Goal: Task Accomplishment & Management: Complete application form

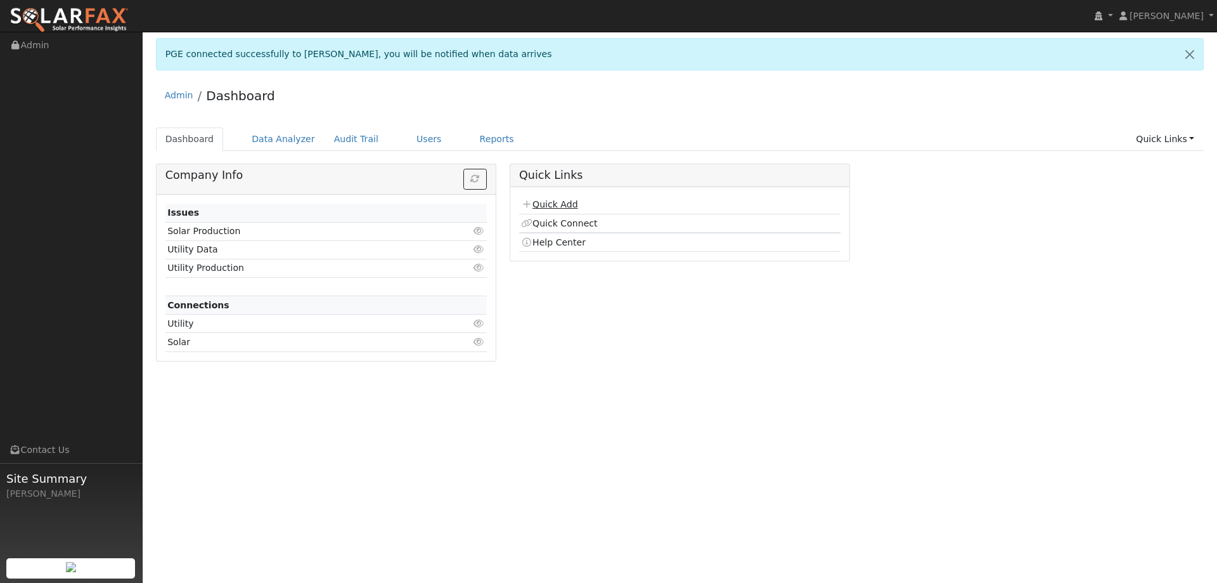
click at [574, 206] on link "Quick Add" at bounding box center [549, 204] width 56 height 10
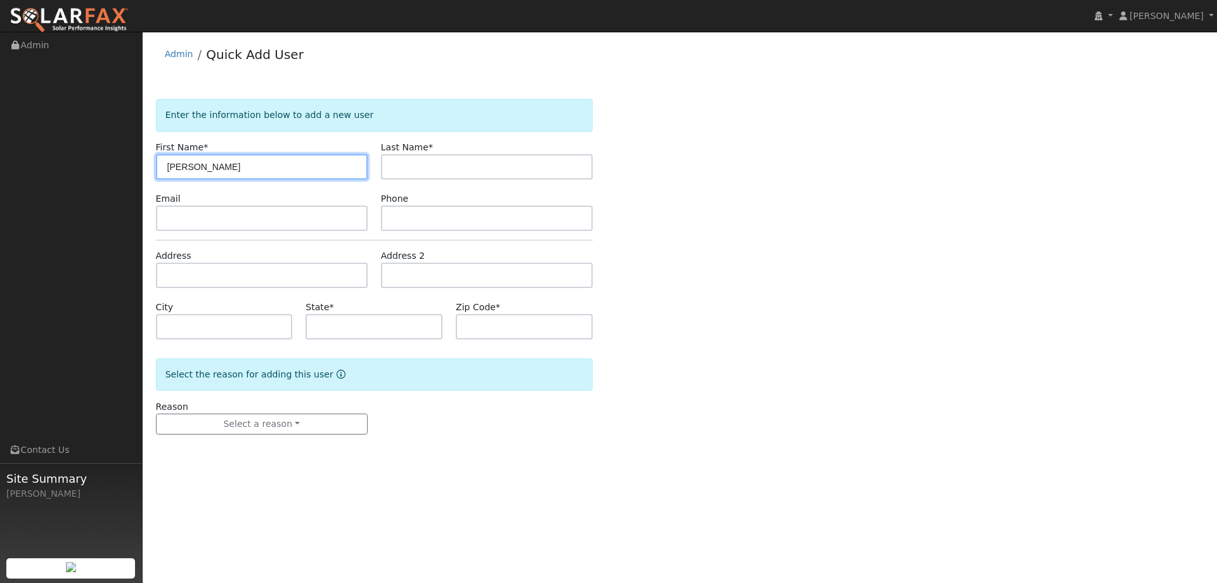
type input "[PERSON_NAME]"
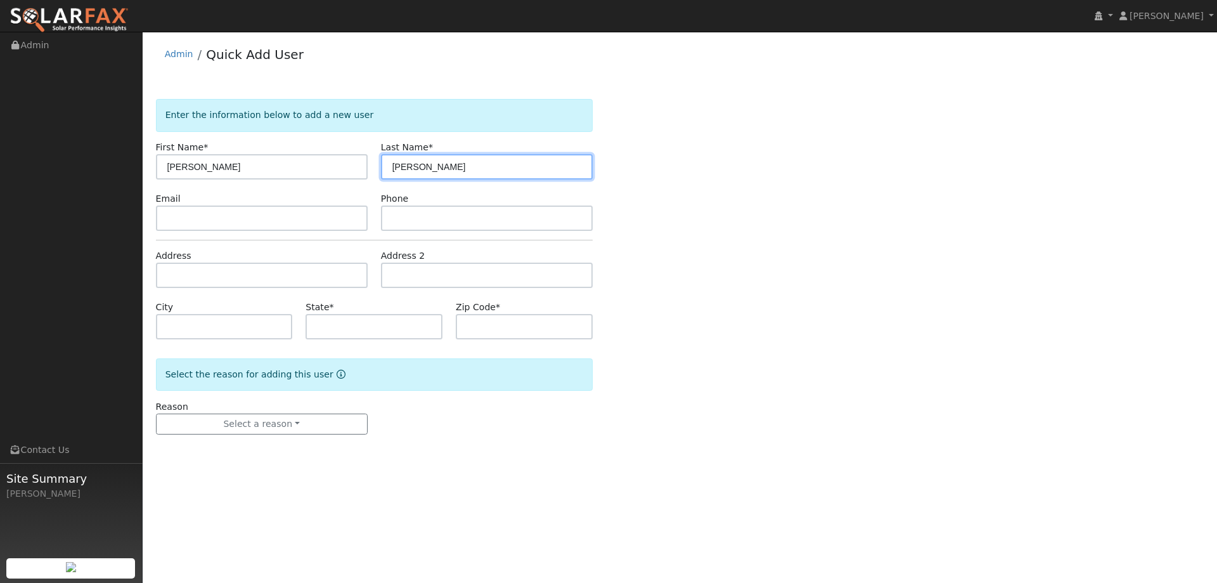
type input "[PERSON_NAME]"
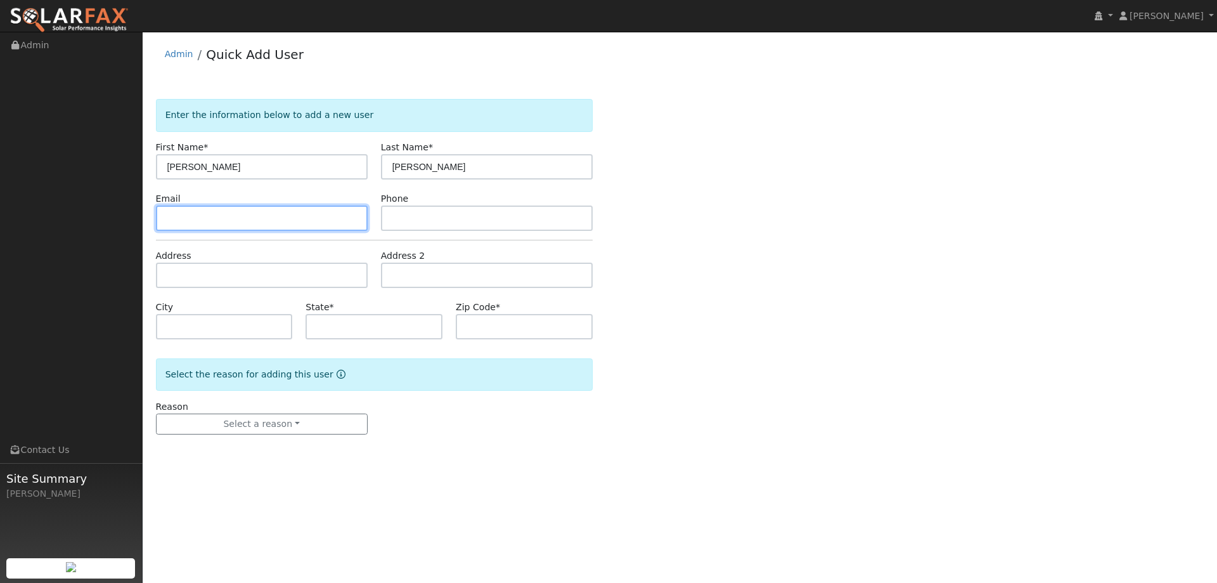
paste input "[EMAIL_ADDRESS][DOMAIN_NAME]"
type input "[EMAIL_ADDRESS][DOMAIN_NAME]"
click at [426, 204] on div "Phone" at bounding box center [486, 211] width 225 height 39
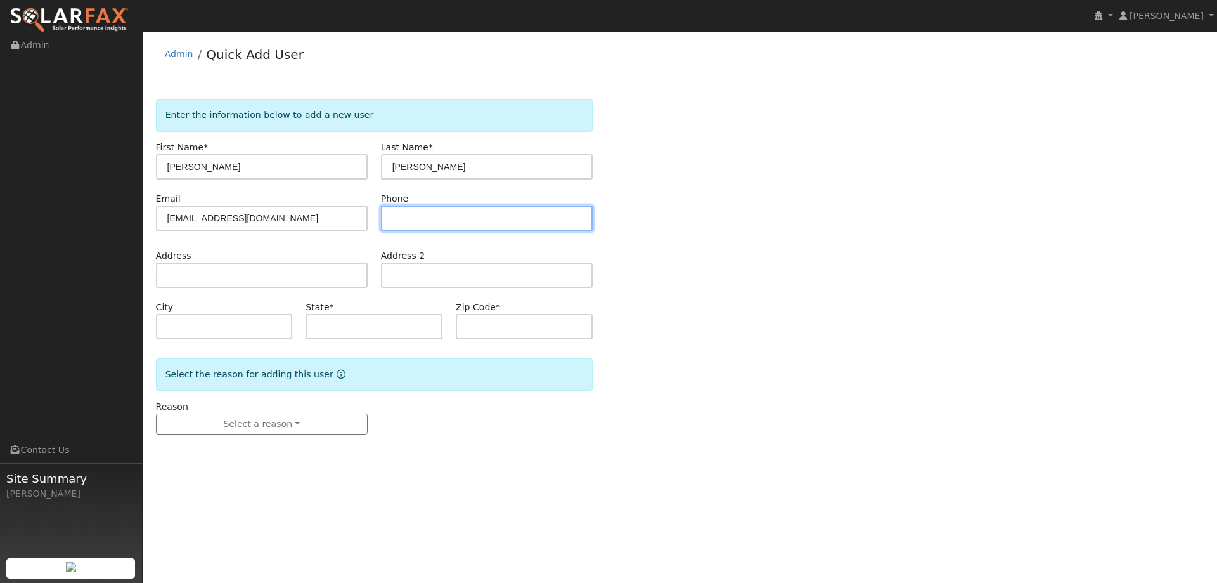
click at [423, 211] on input "text" at bounding box center [487, 217] width 212 height 25
paste input "[PHONE_NUMBER]"
type input "[PHONE_NUMBER]"
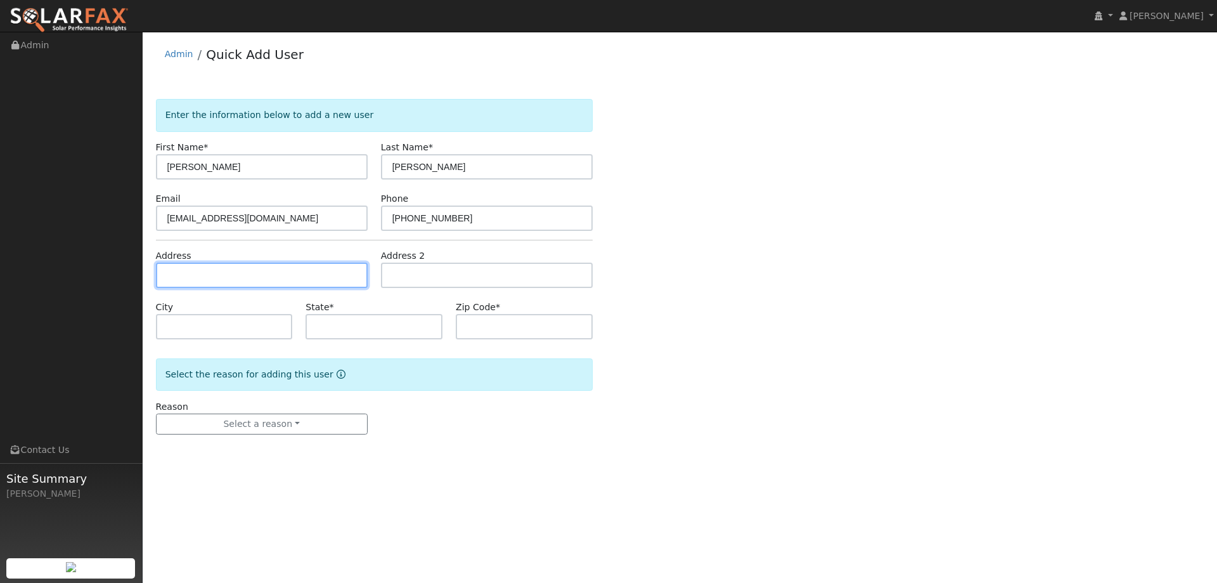
click at [299, 273] on input "text" at bounding box center [262, 275] width 212 height 25
paste input "[STREET_ADDRESS]"
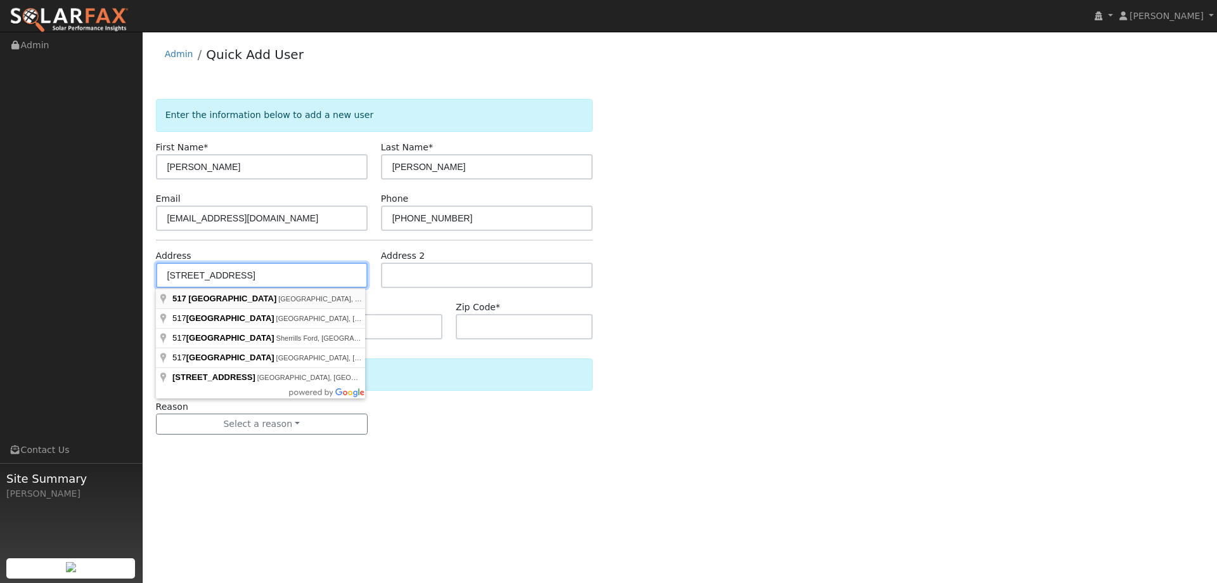
type input "[STREET_ADDRESS]"
type input "Lincoln"
type input "CA"
type input "95648"
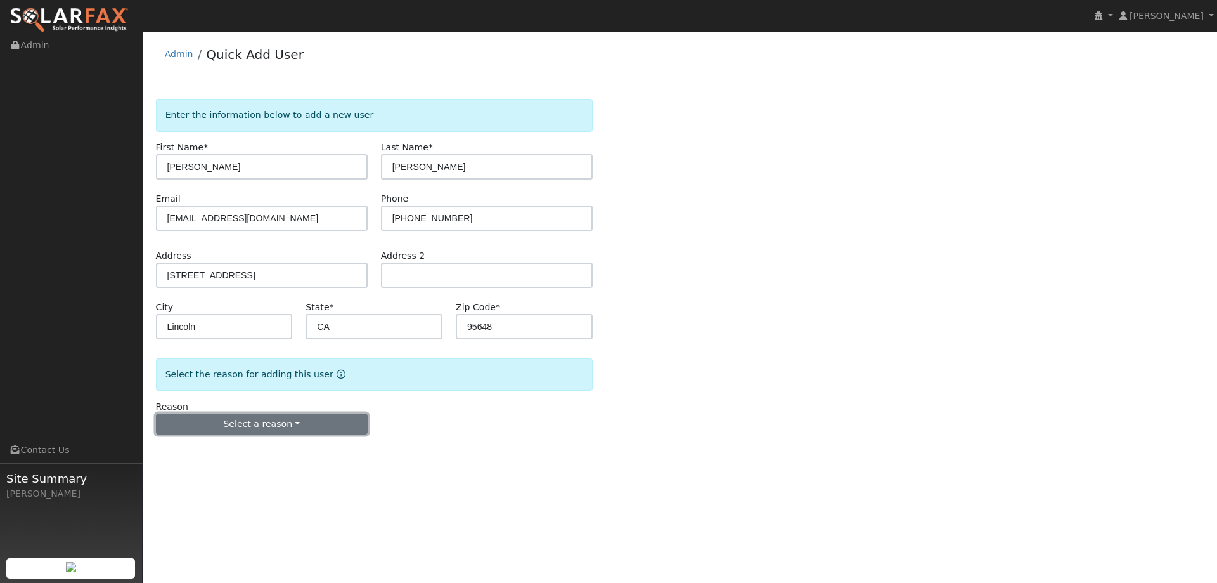
click at [318, 415] on button "Select a reason" at bounding box center [262, 424] width 212 height 22
click at [266, 448] on link "New lead" at bounding box center [227, 450] width 140 height 18
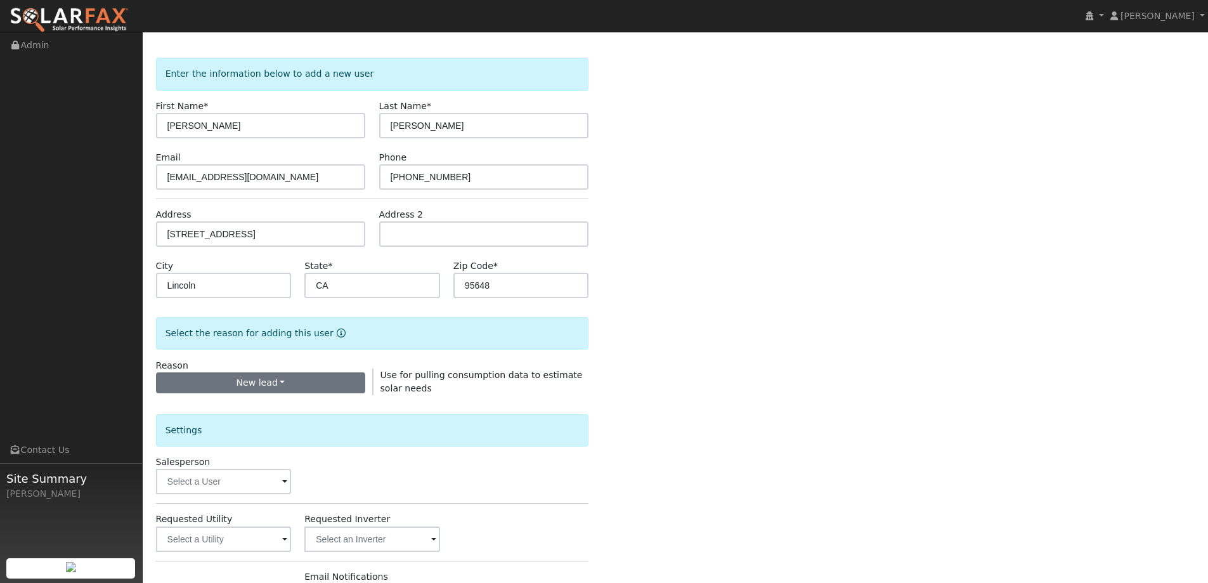
scroll to position [63, 0]
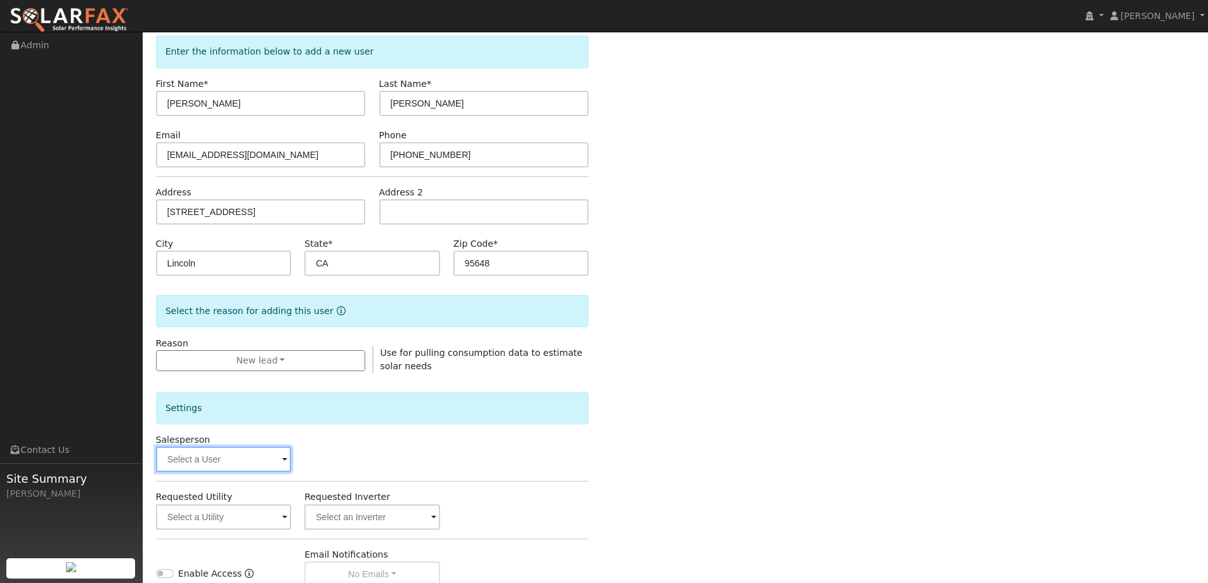
click at [268, 467] on input "text" at bounding box center [224, 458] width 136 height 25
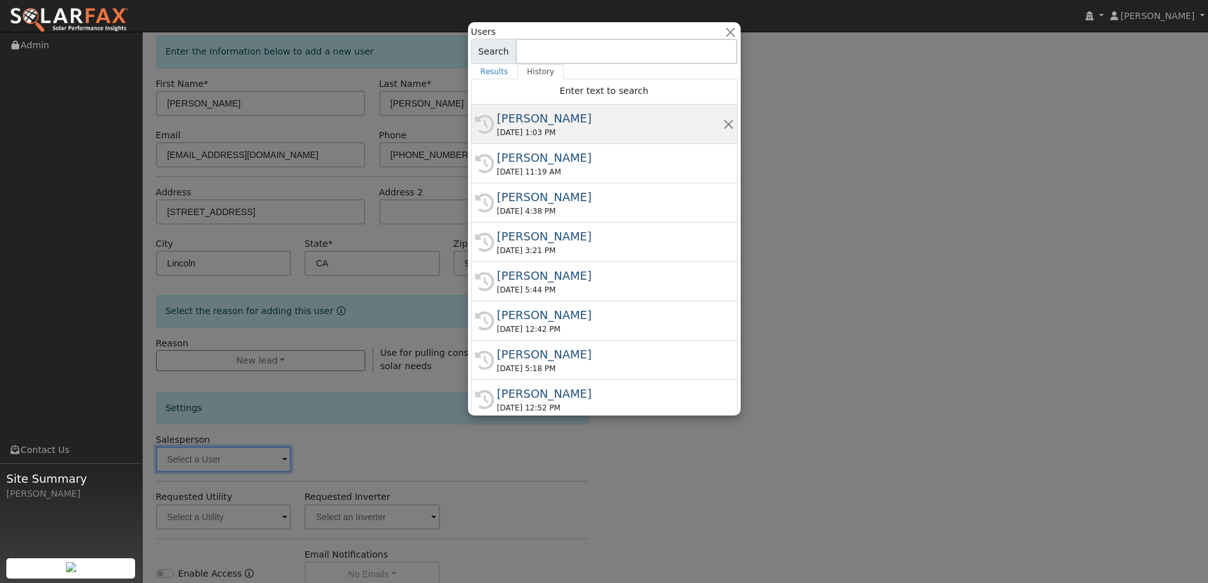
click at [561, 131] on div "[DATE] 1:03 PM" at bounding box center [610, 132] width 226 height 11
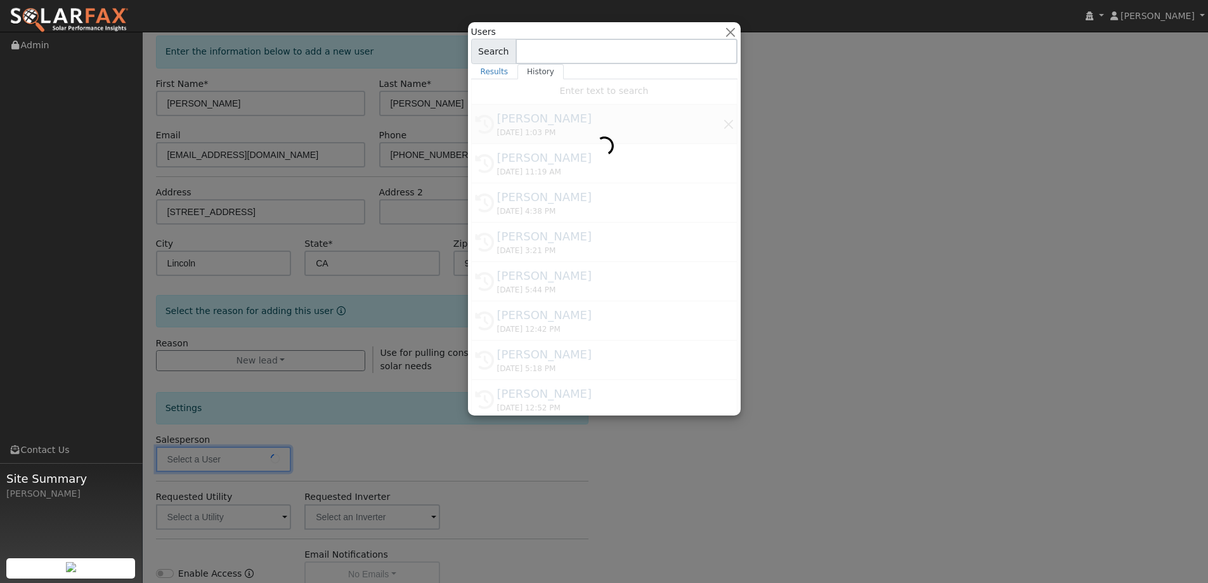
type input "[PERSON_NAME]"
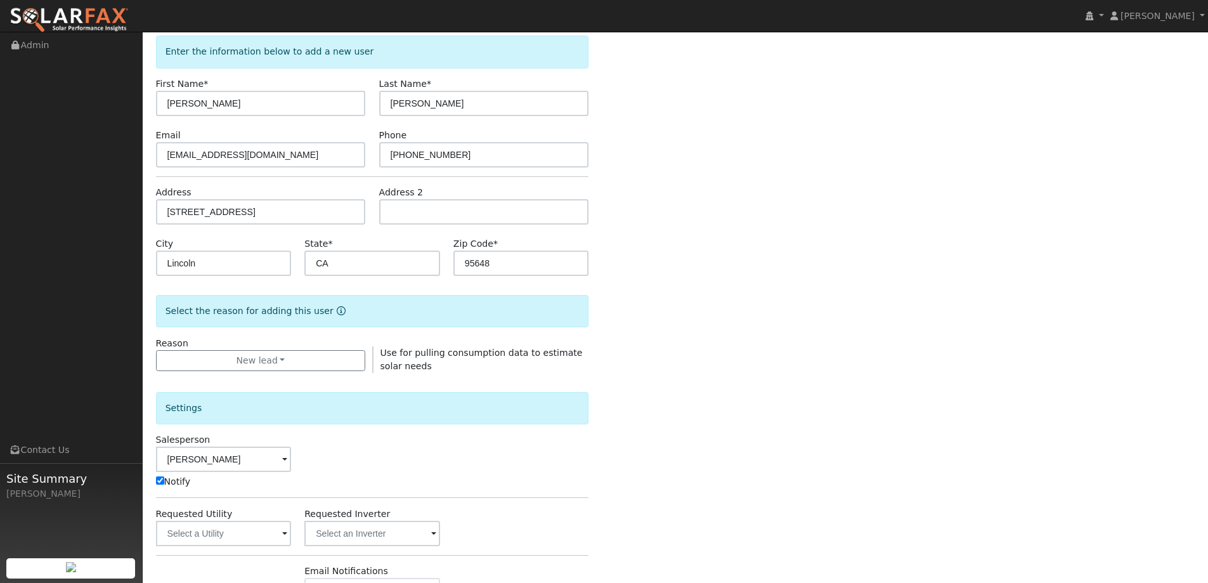
scroll to position [254, 0]
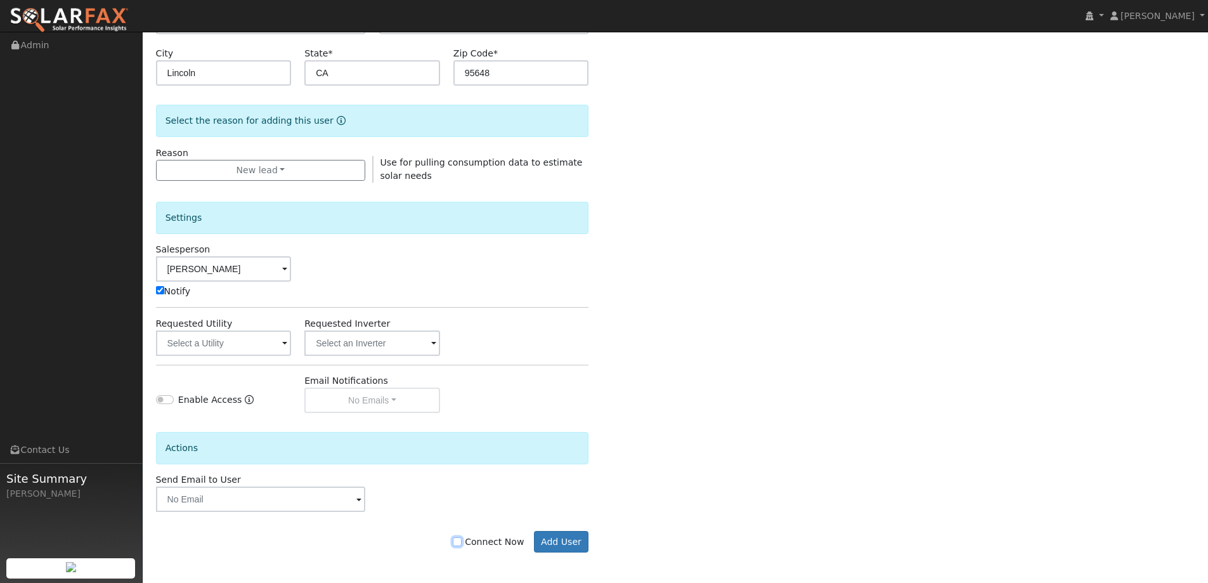
click at [462, 543] on input "Connect Now" at bounding box center [457, 541] width 9 height 9
checkbox input "true"
click at [553, 543] on button "Add User" at bounding box center [561, 542] width 55 height 22
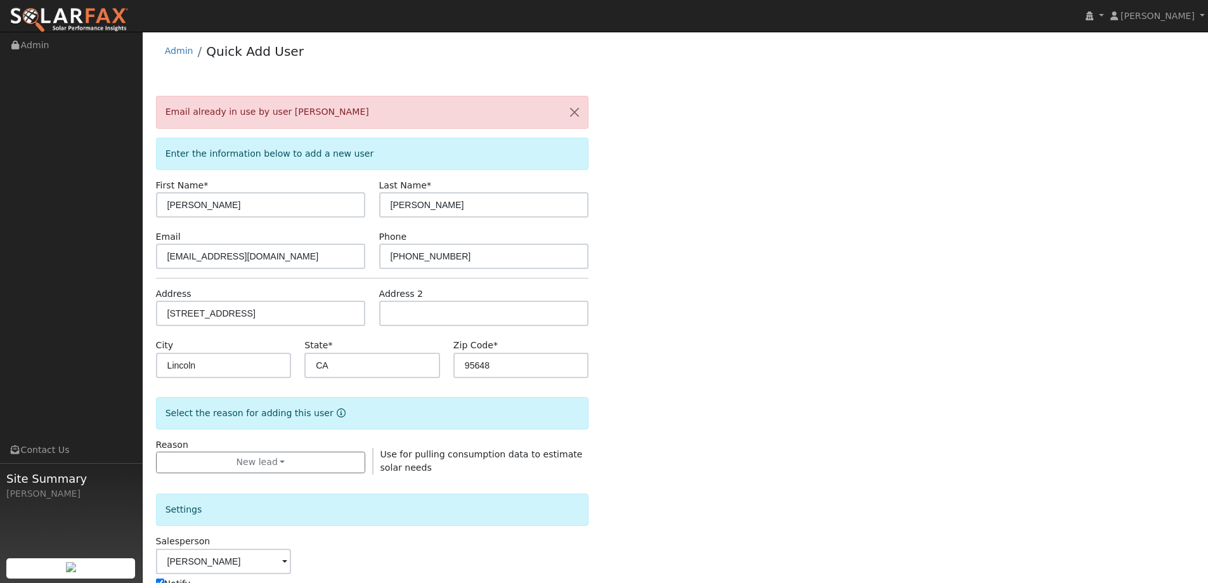
scroll to position [0, 0]
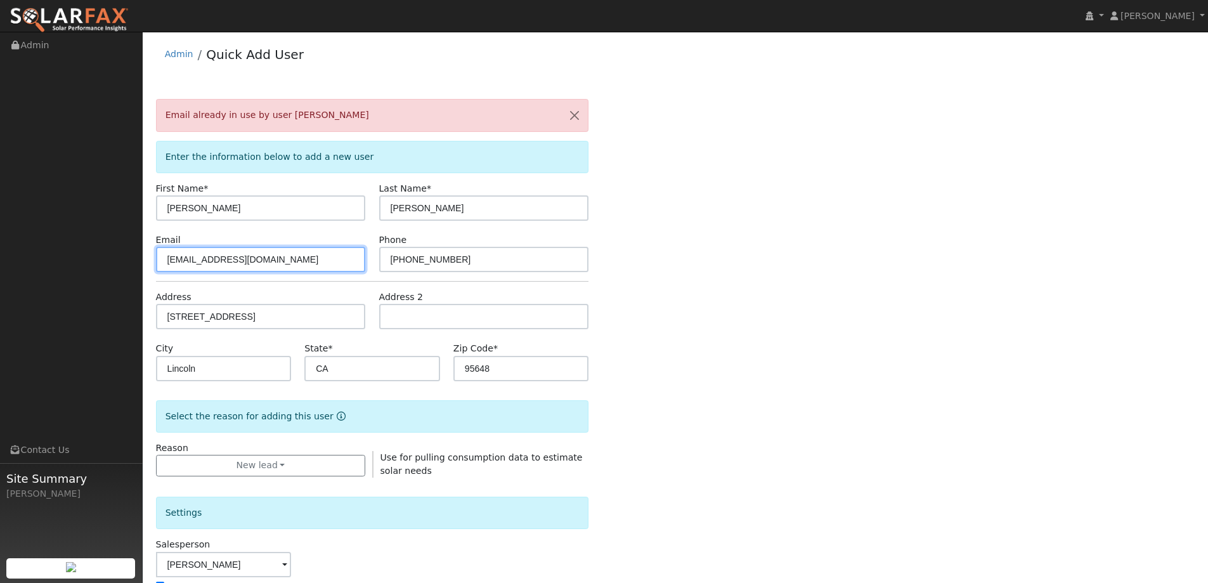
click at [288, 257] on input "[EMAIL_ADDRESS][DOMAIN_NAME]" at bounding box center [261, 259] width 210 height 25
click at [172, 59] on link "Admin" at bounding box center [179, 54] width 29 height 10
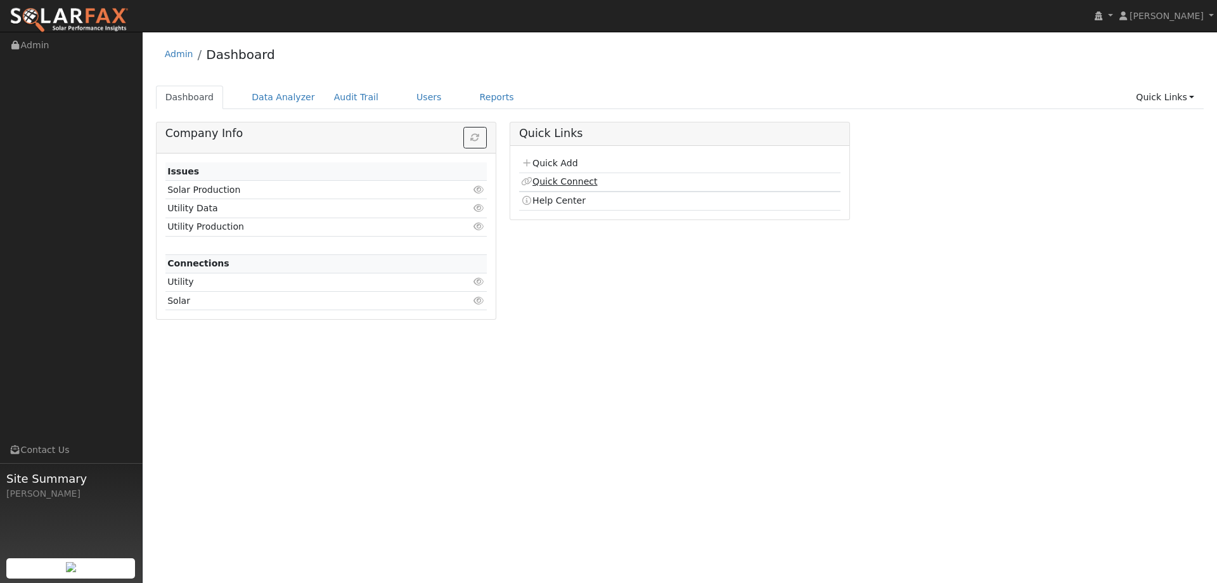
click at [535, 181] on link "Quick Connect" at bounding box center [559, 181] width 76 height 10
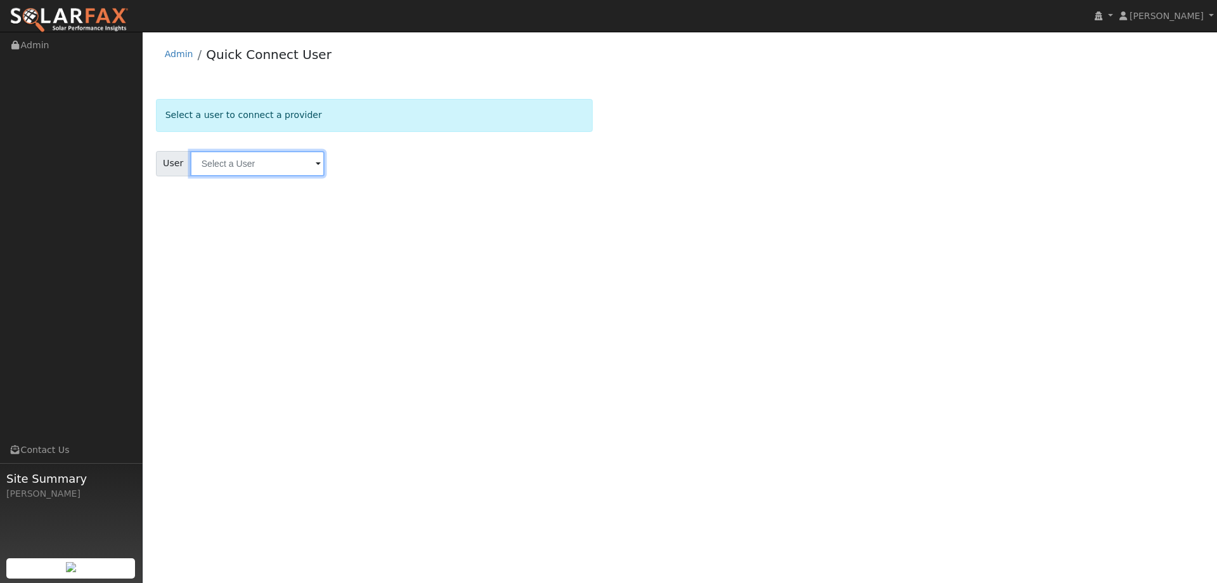
click at [269, 175] on input "text" at bounding box center [257, 163] width 134 height 25
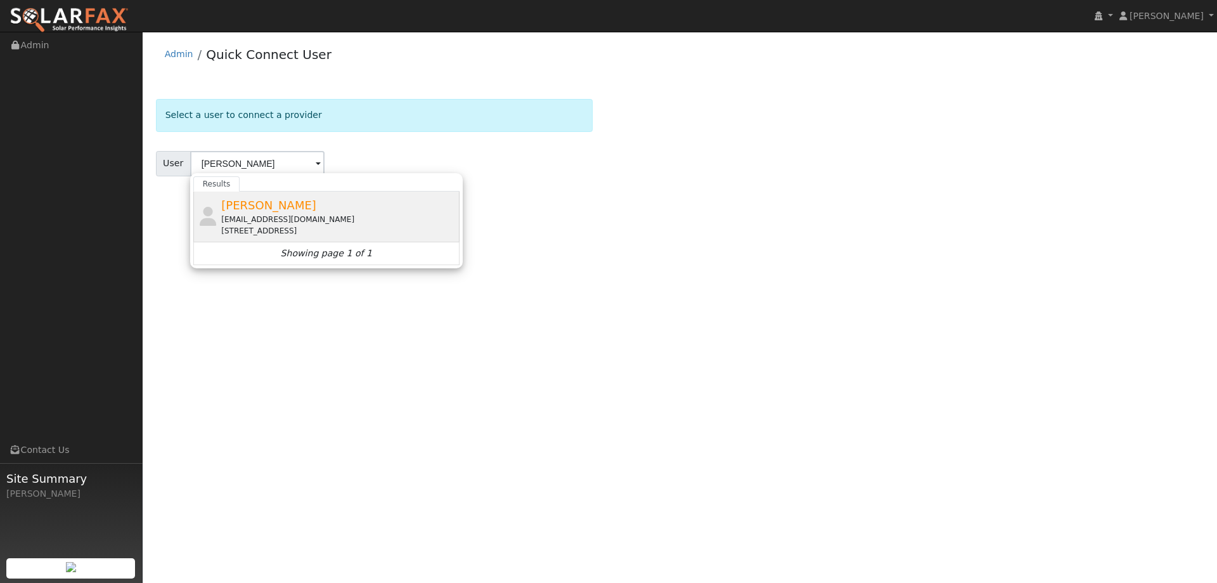
click at [263, 214] on div "jcwils80@gmail.com" at bounding box center [338, 219] width 235 height 11
type input "Jake Wilson"
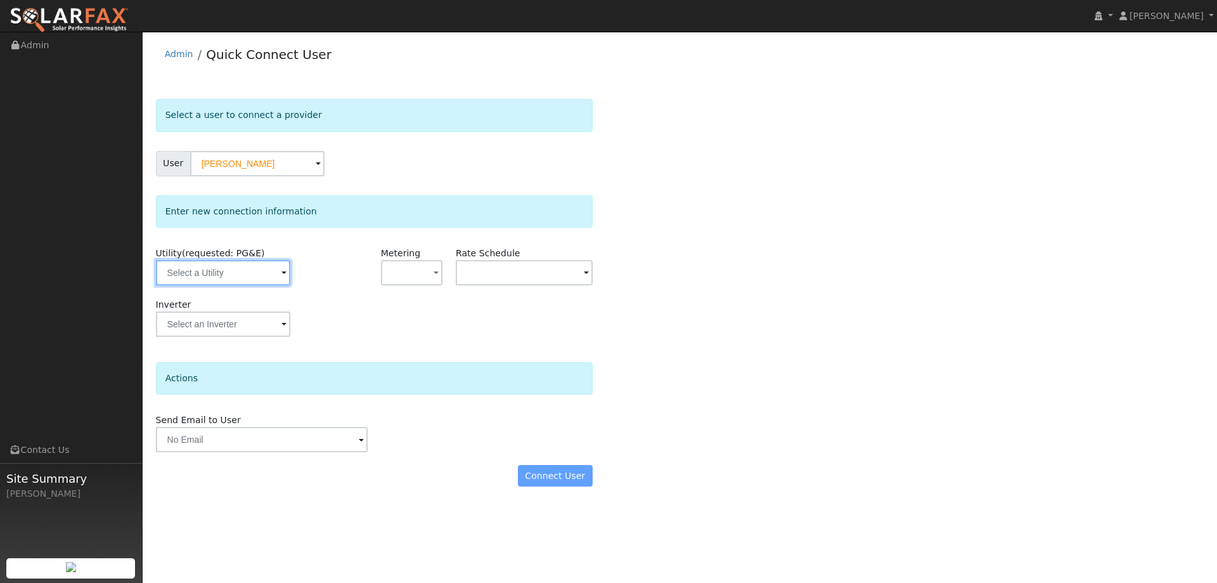
click at [252, 269] on input "text" at bounding box center [223, 272] width 134 height 25
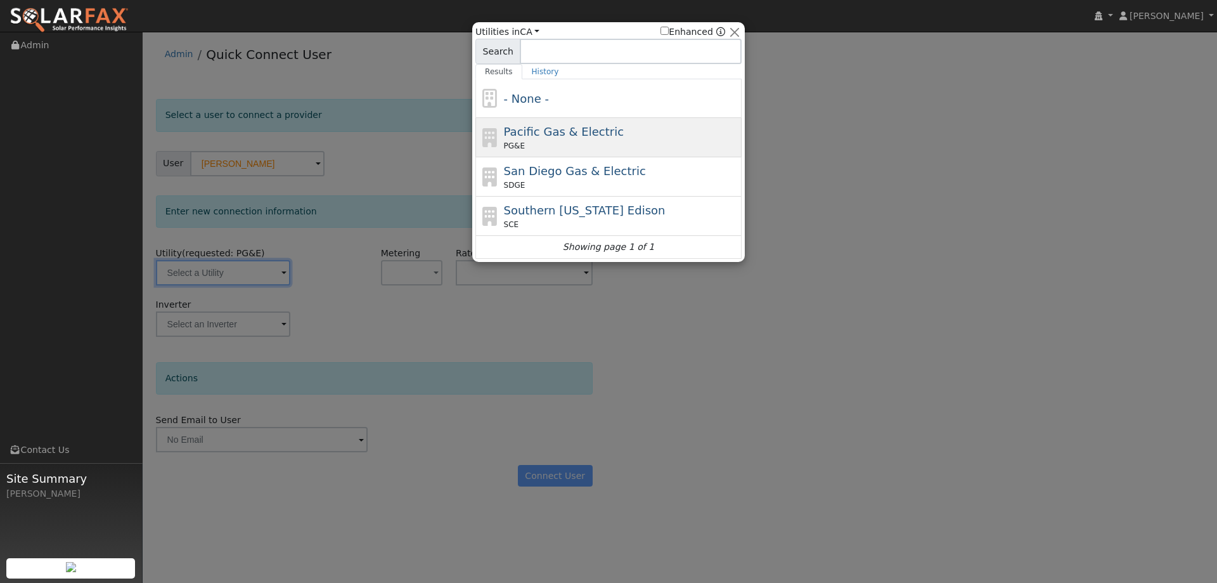
click at [526, 142] on div "PG&E" at bounding box center [621, 145] width 235 height 11
type input "PG&E"
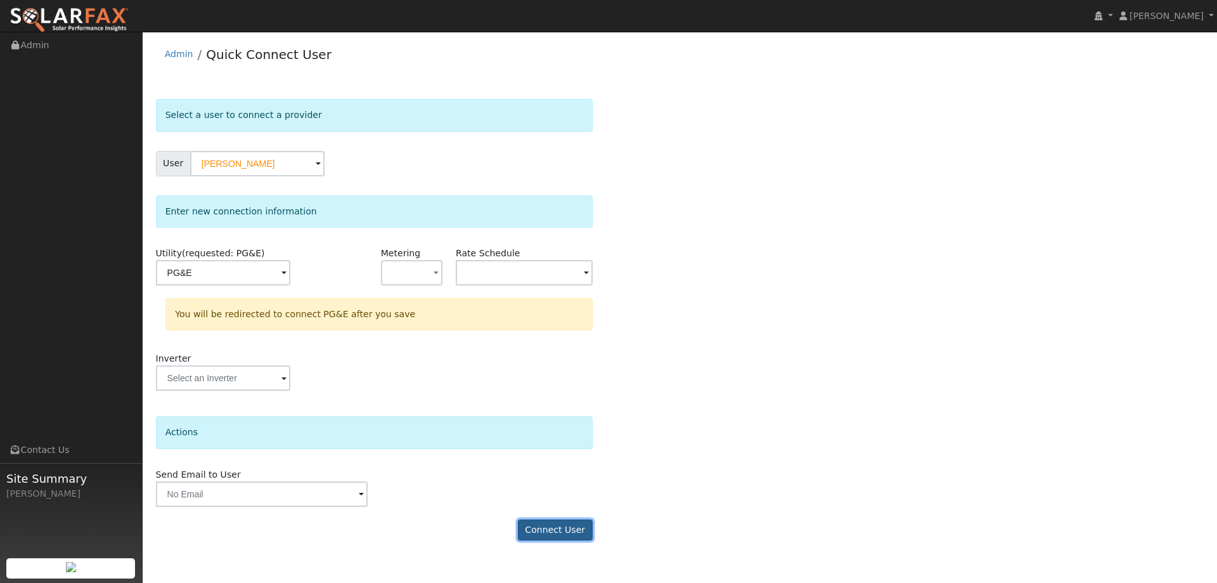
click at [567, 531] on button "Connect User" at bounding box center [555, 530] width 75 height 22
